Goal: Task Accomplishment & Management: Complete application form

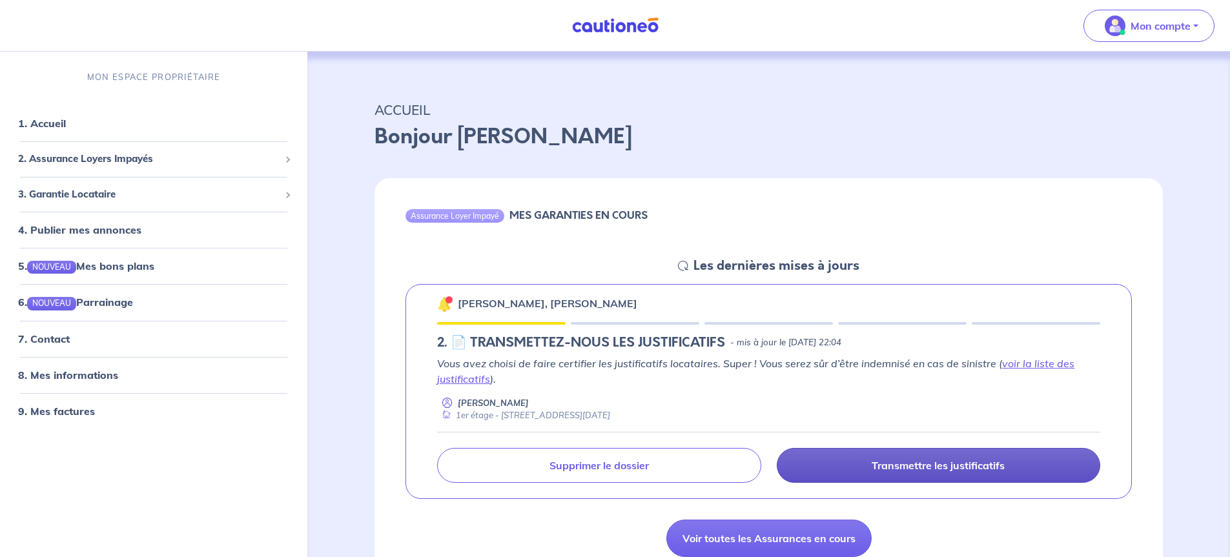
click at [890, 469] on p "Transmettre les justificatifs" at bounding box center [937, 465] width 133 height 13
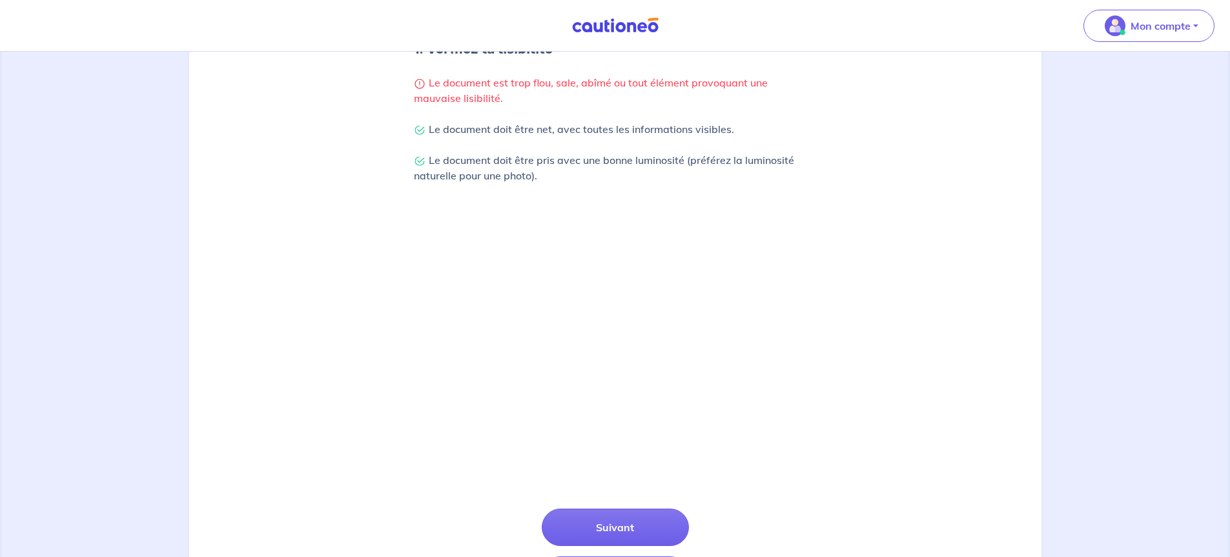
scroll to position [367, 0]
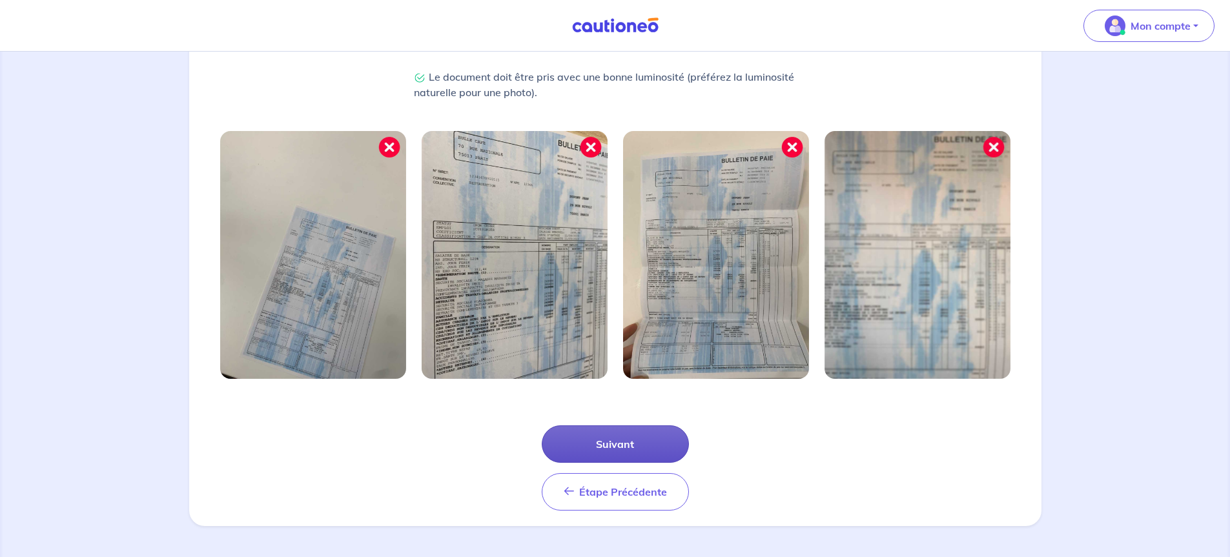
click at [617, 447] on button "Suivant" at bounding box center [615, 443] width 147 height 37
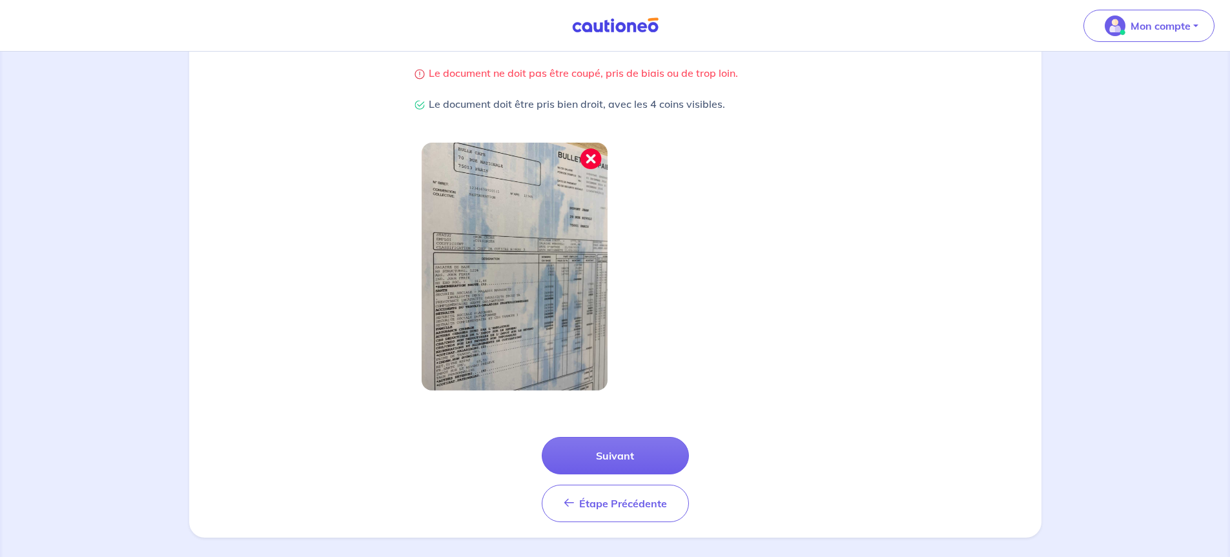
scroll to position [305, 0]
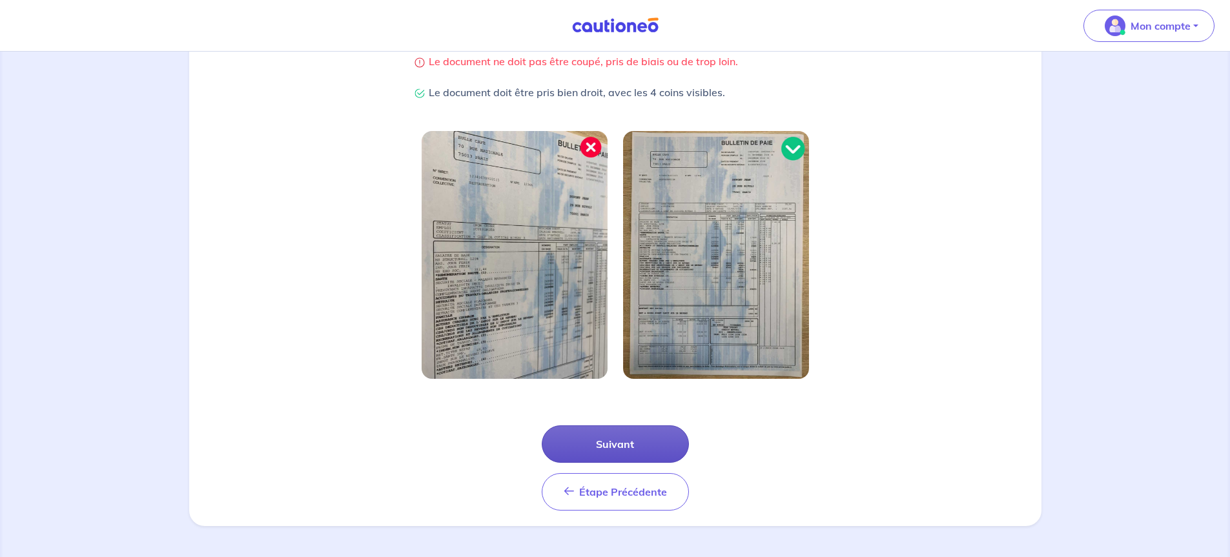
click at [613, 443] on button "Suivant" at bounding box center [615, 443] width 147 height 37
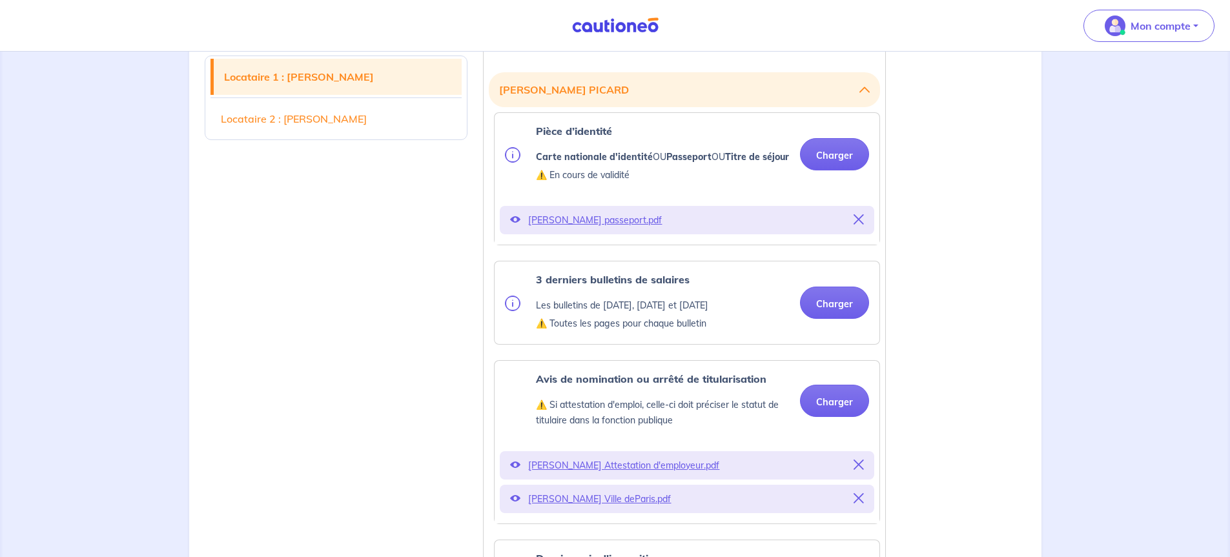
scroll to position [387, 0]
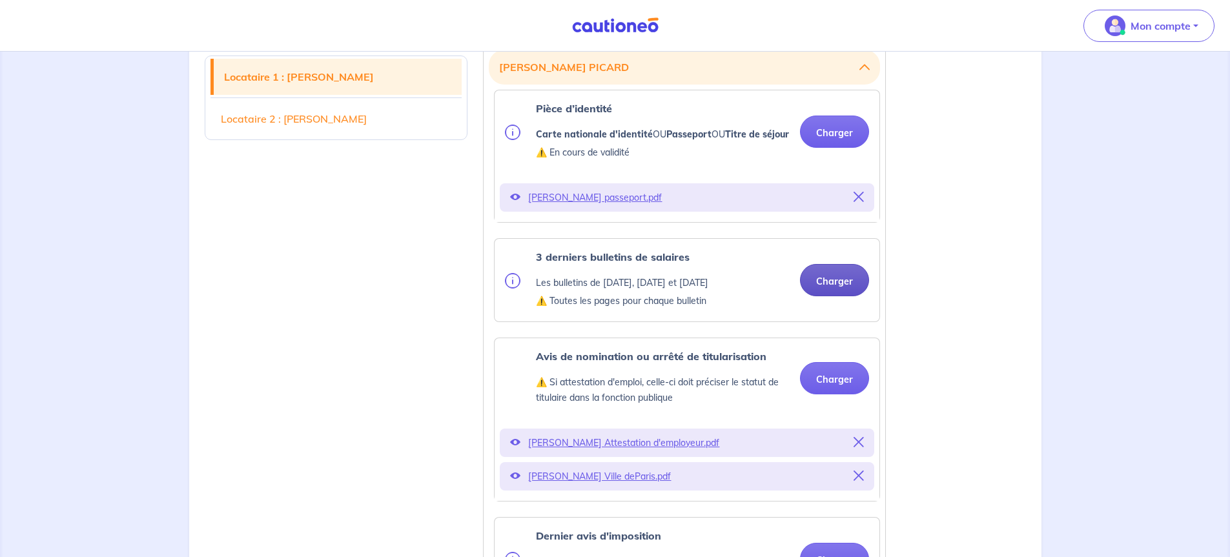
click at [845, 296] on button "Charger" at bounding box center [834, 280] width 69 height 32
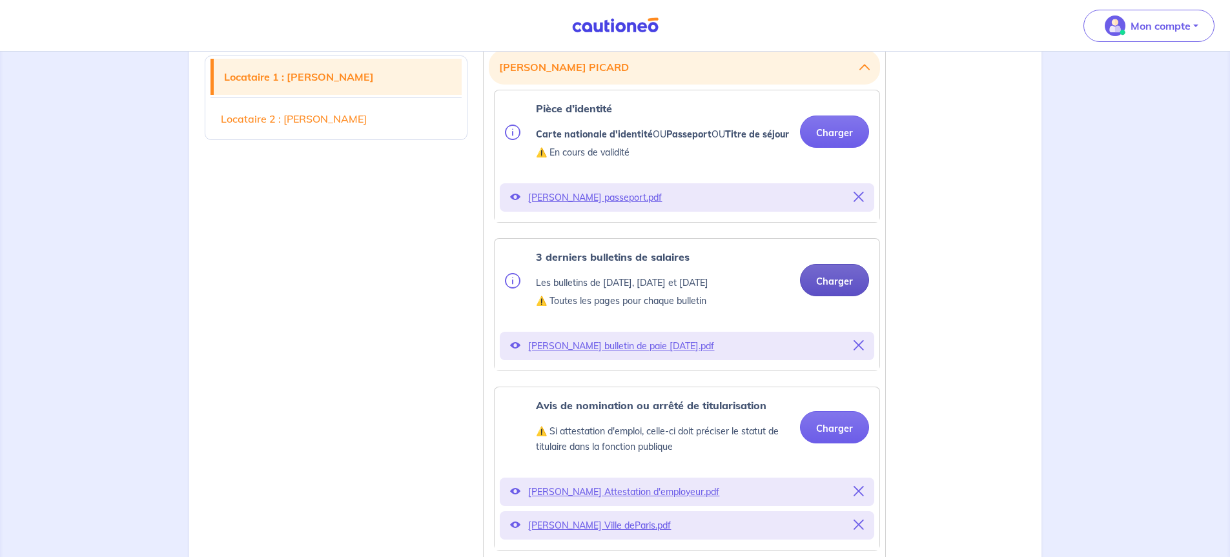
click at [832, 292] on button "Charger" at bounding box center [834, 280] width 69 height 32
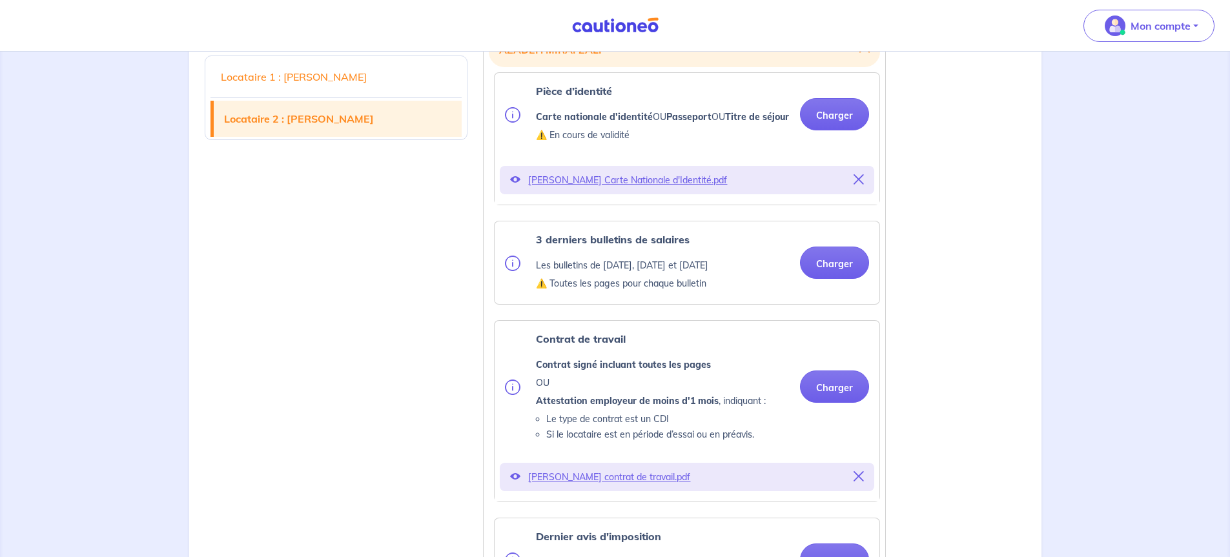
scroll to position [1614, 0]
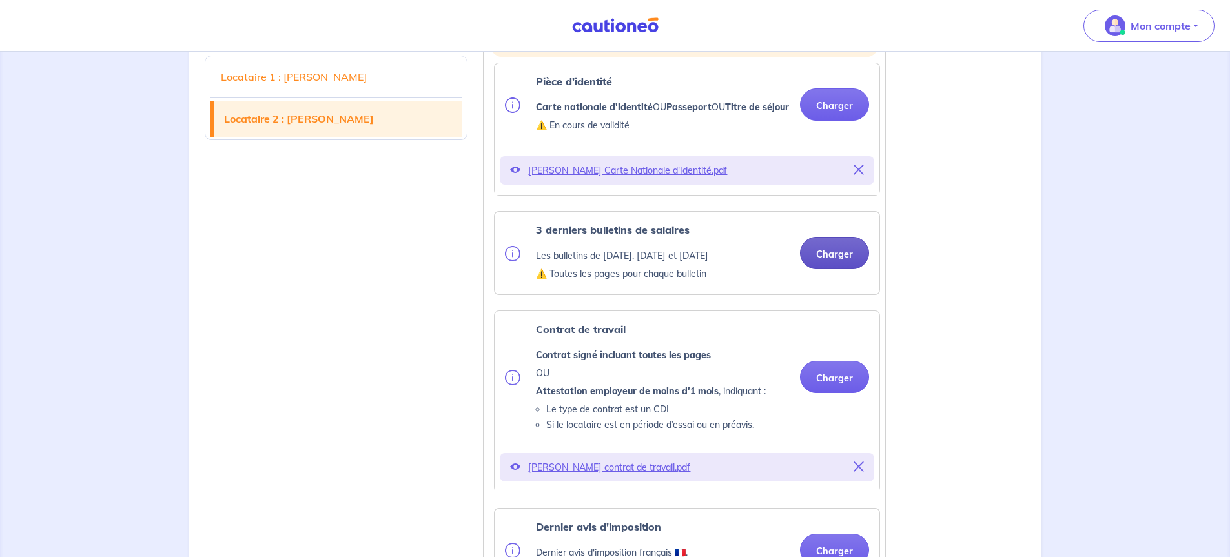
click at [833, 269] on button "Charger" at bounding box center [834, 253] width 69 height 32
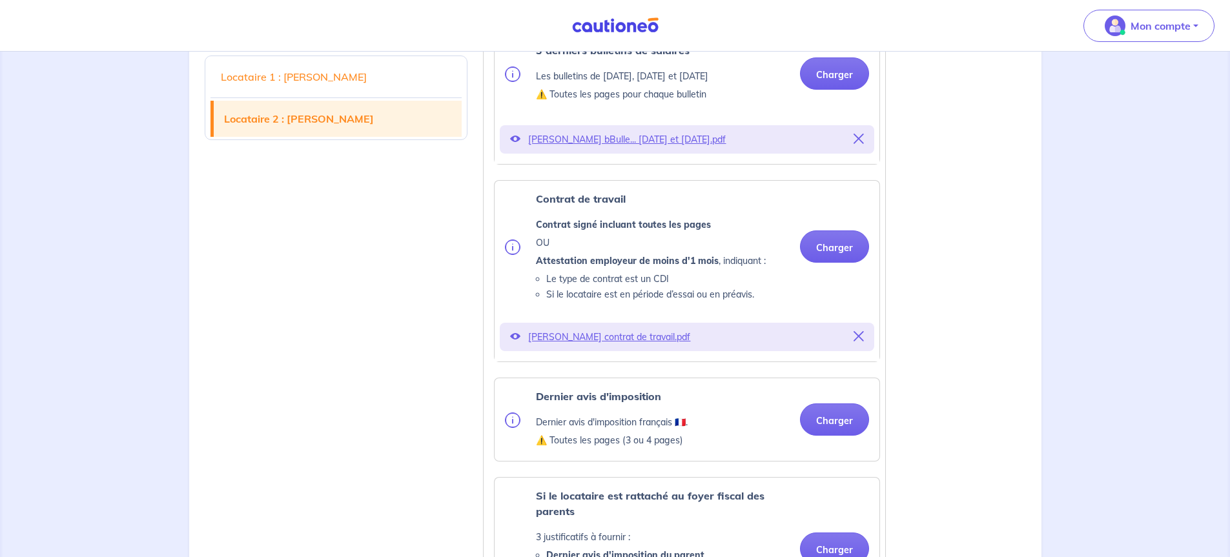
scroll to position [1808, 0]
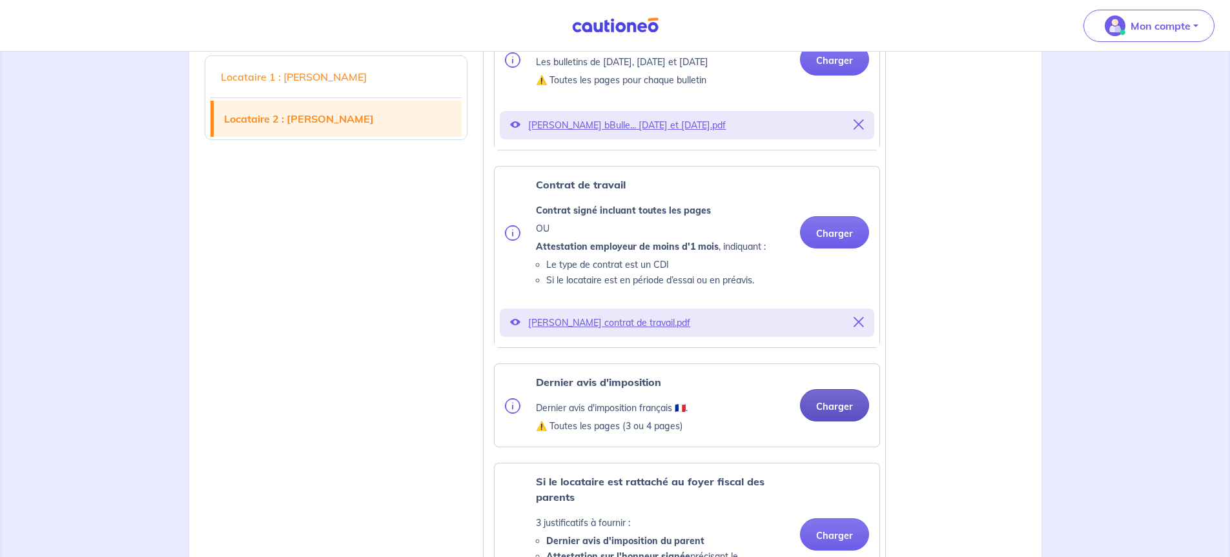
click at [830, 422] on button "Charger" at bounding box center [834, 405] width 69 height 32
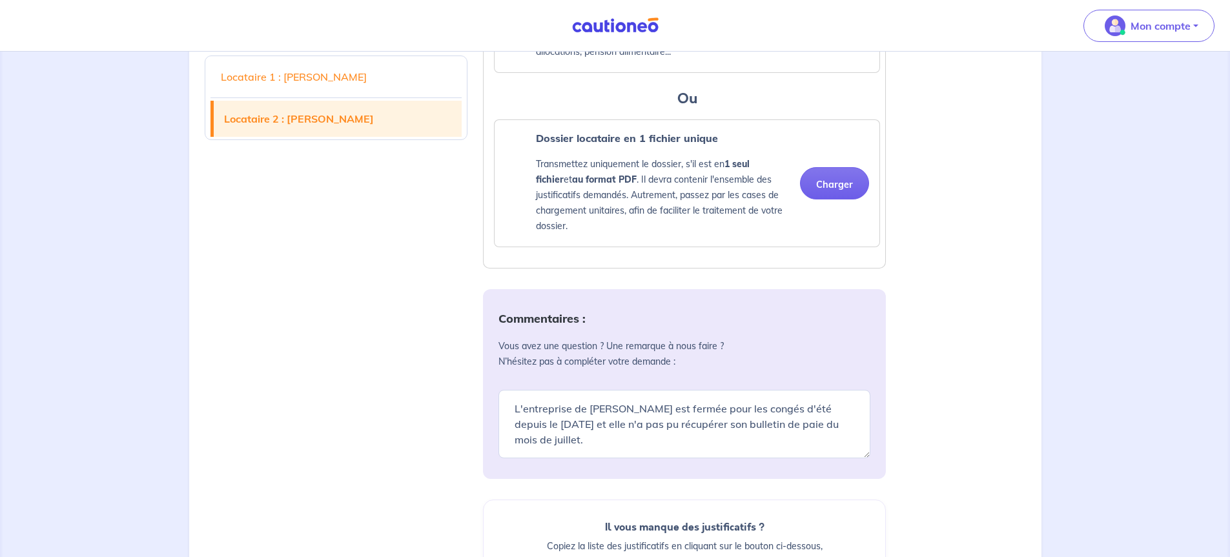
scroll to position [2518, 0]
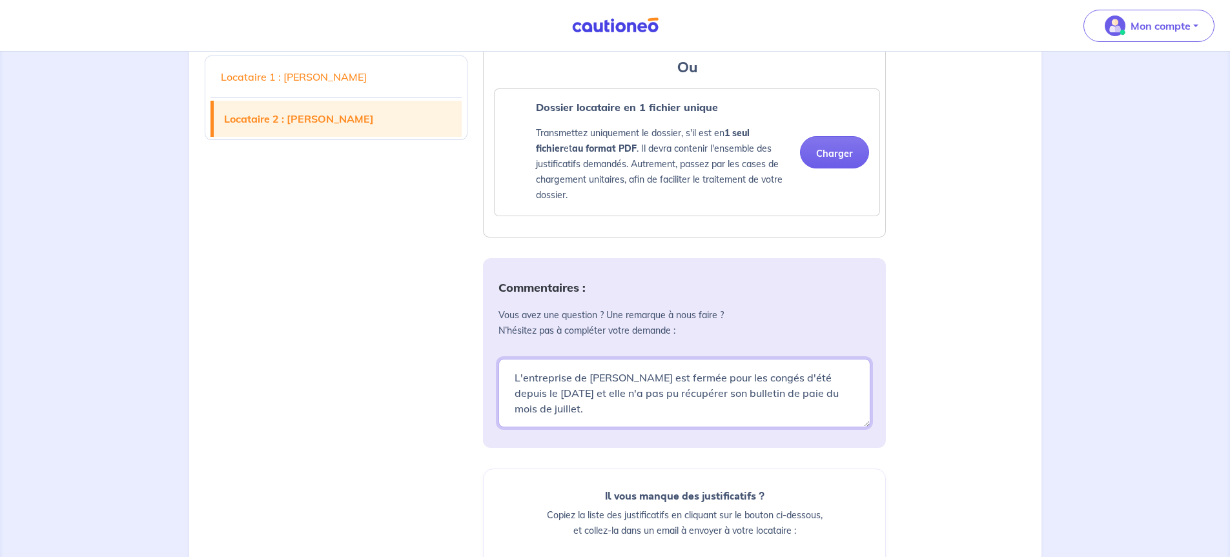
click at [591, 427] on textarea "L'entreprise de [PERSON_NAME] est fermée pour les congés d'été depuis le [DATE]…" at bounding box center [684, 393] width 372 height 68
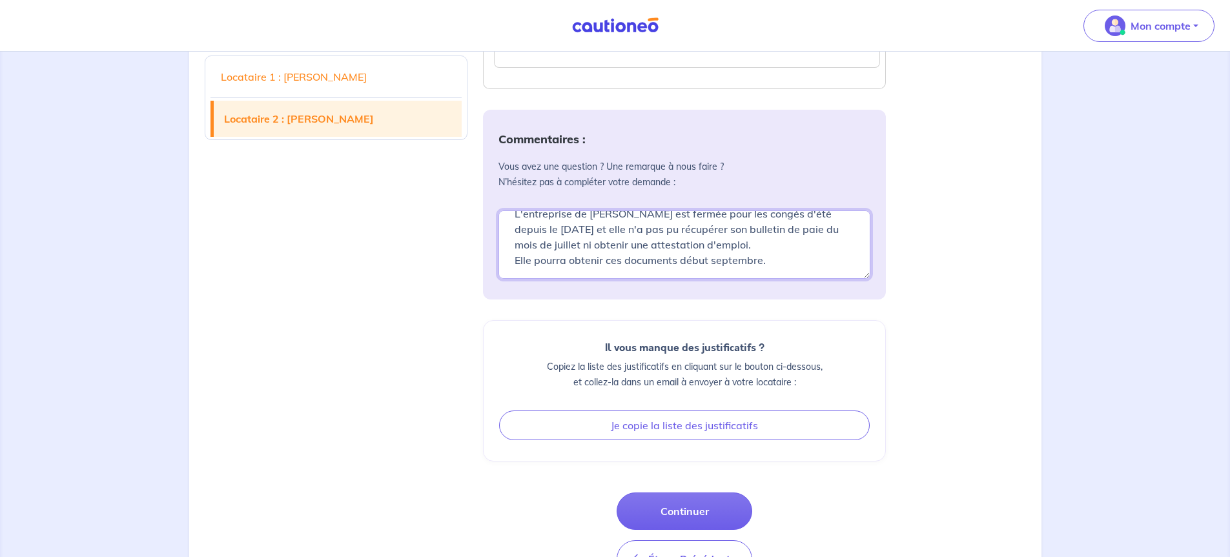
scroll to position [2711, 0]
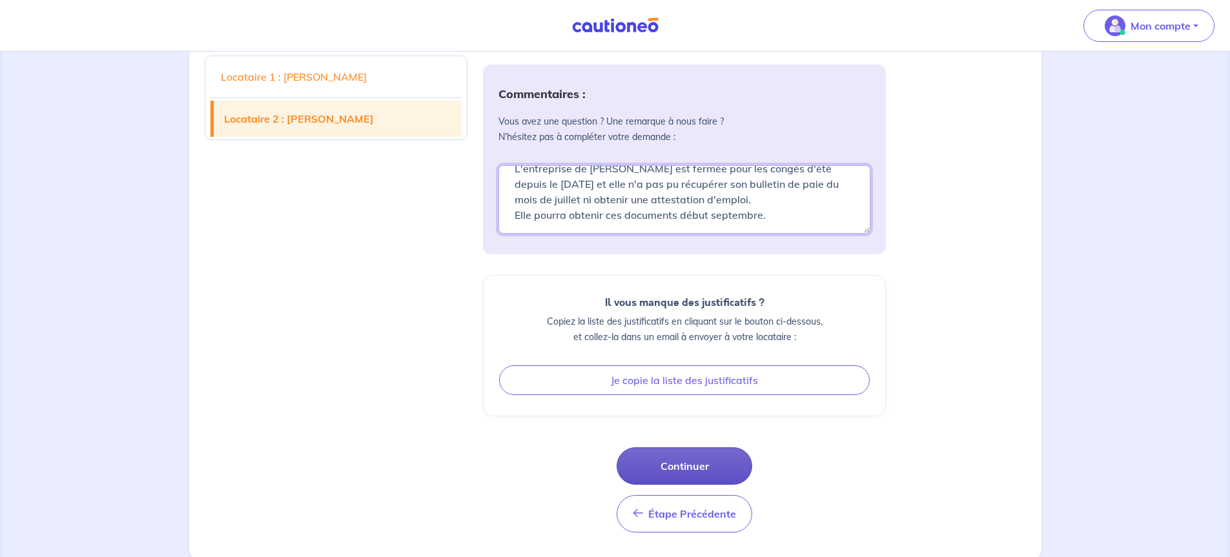
type textarea "L'entreprise de [PERSON_NAME] est fermée pour les congés d'été depuis le [DATE]…"
click at [704, 485] on button "Continuer" at bounding box center [684, 465] width 136 height 37
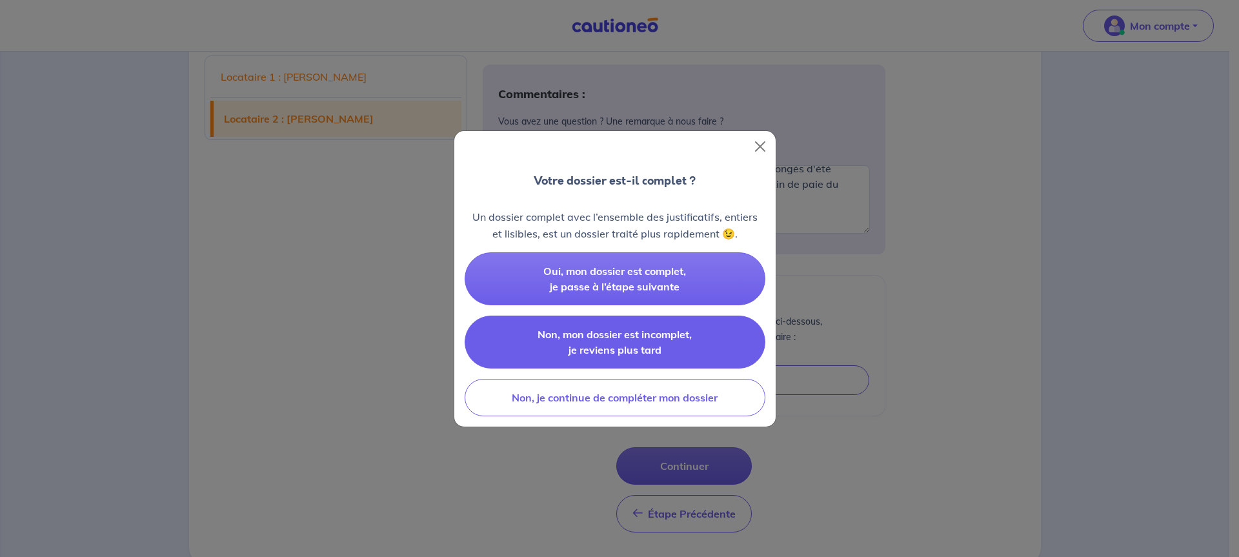
click at [616, 333] on span "Non, mon dossier est incomplet, je reviens plus tard" at bounding box center [615, 342] width 154 height 28
